Goal: Task Accomplishment & Management: Use online tool/utility

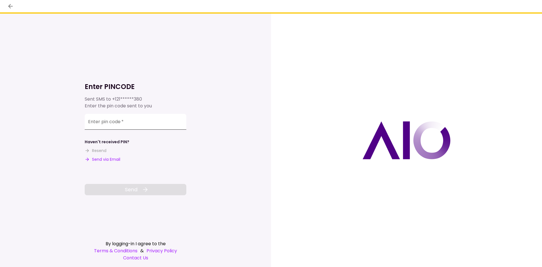
click at [103, 122] on input "Enter pin code   *" at bounding box center [136, 122] width 102 height 16
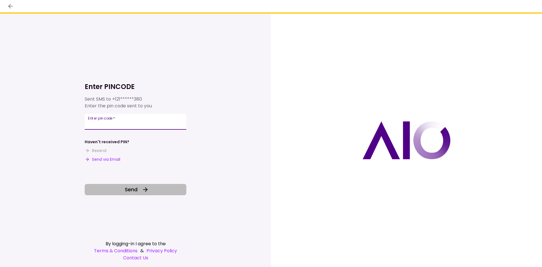
type input "******"
click at [129, 192] on span "Send" at bounding box center [131, 190] width 13 height 8
